Goal: Task Accomplishment & Management: Use online tool/utility

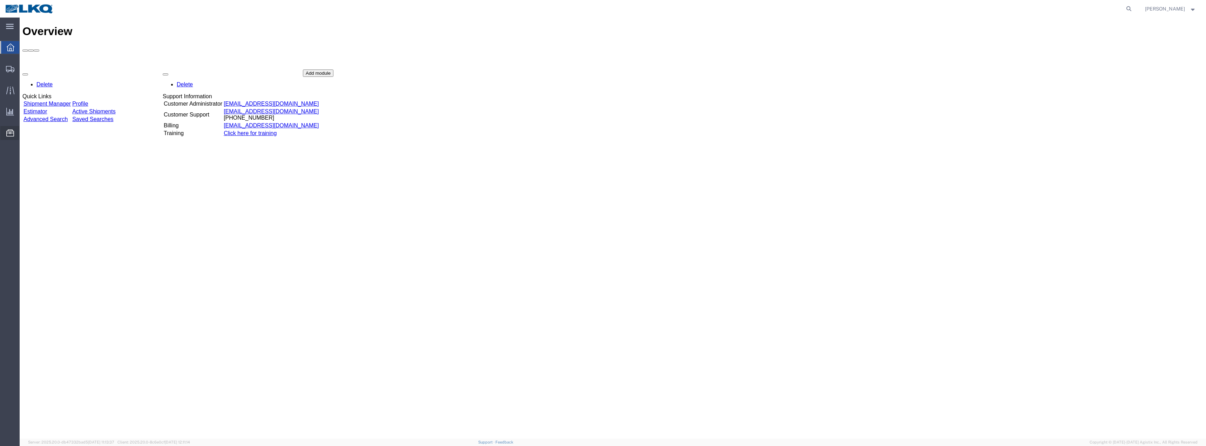
click at [0, 0] on span "Location Appointment" at bounding box center [0, 0] width 0 height 0
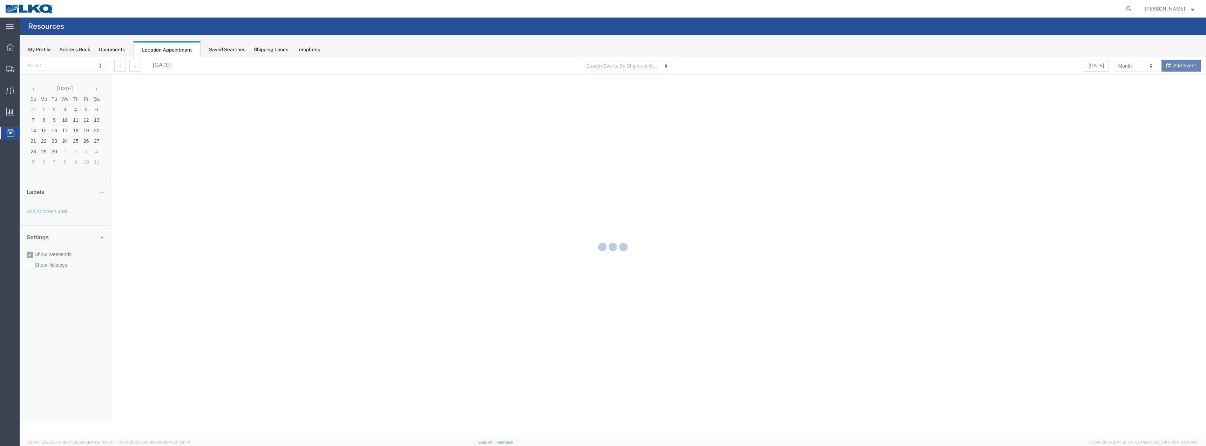
select select "28018"
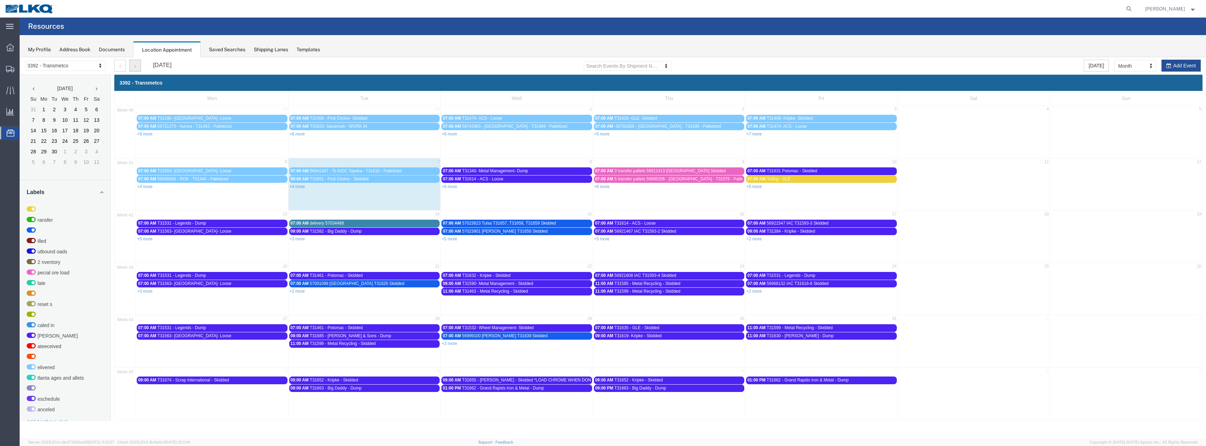
click at [133, 65] on button "button" at bounding box center [135, 66] width 12 height 12
